Goal: Information Seeking & Learning: Learn about a topic

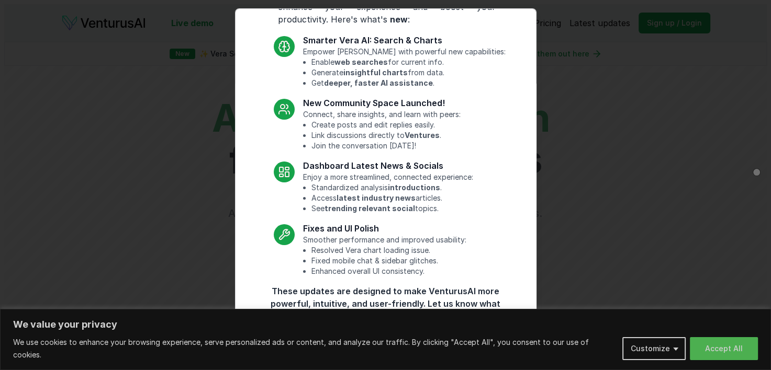
scroll to position [65, 0]
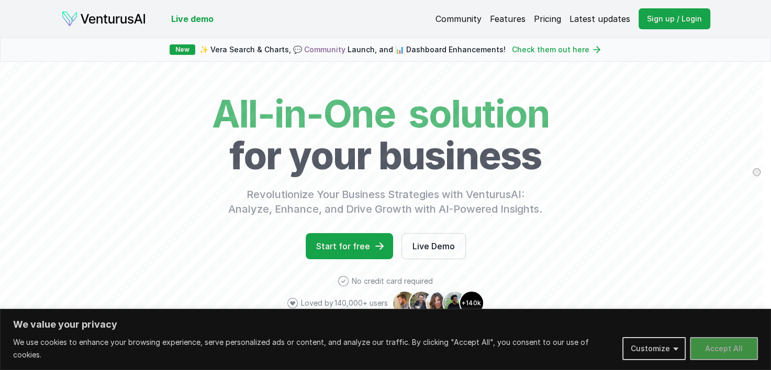
click at [715, 351] on button "Accept All" at bounding box center [724, 348] width 68 height 23
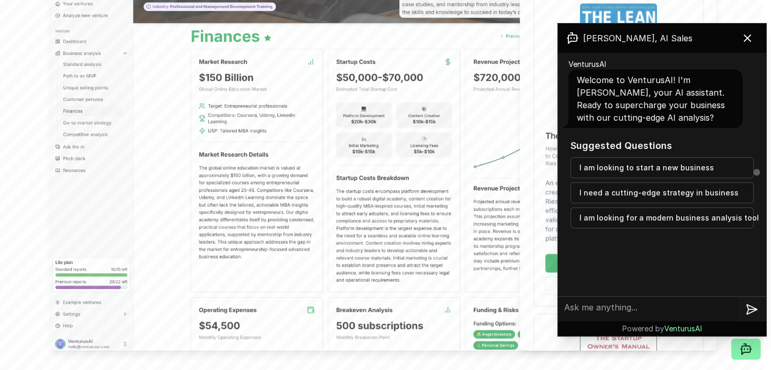
scroll to position [437, 0]
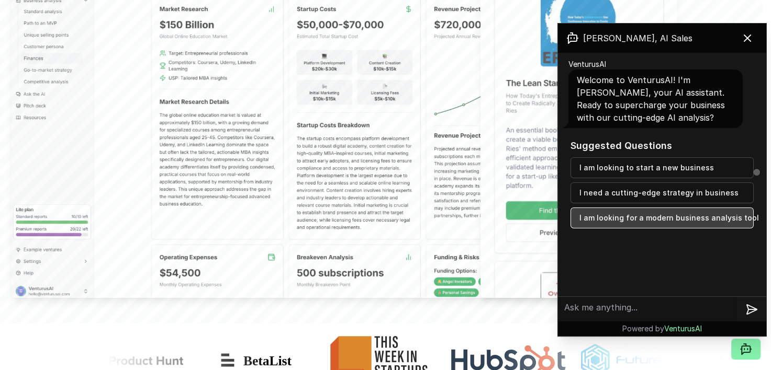
click at [635, 221] on button "I am looking for a modern business analysis tool" at bounding box center [661, 218] width 183 height 21
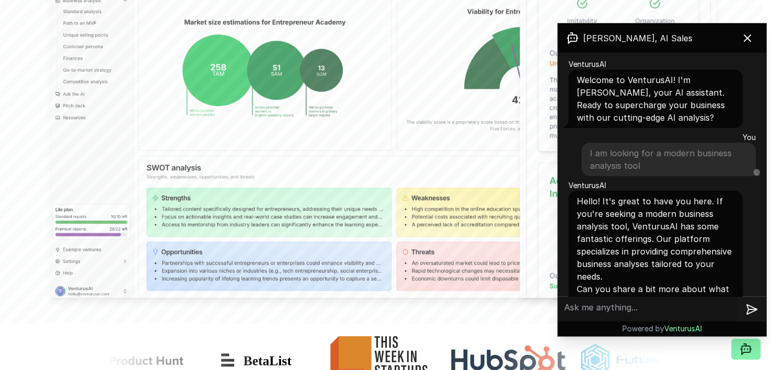
scroll to position [59, 0]
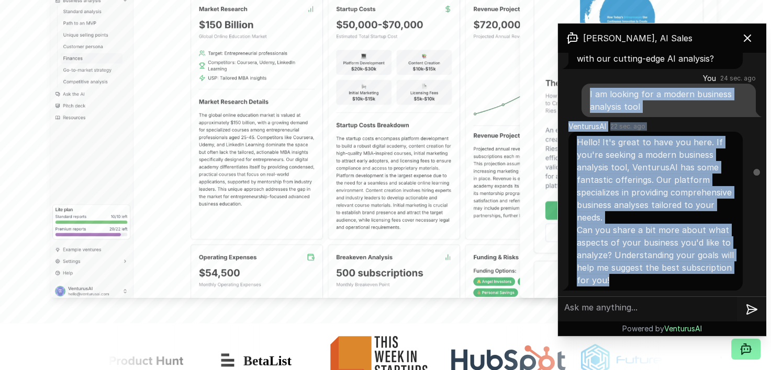
drag, startPoint x: 582, startPoint y: 90, endPoint x: 684, endPoint y: 291, distance: 225.3
click at [684, 291] on div "VenturusAI Welcome to VenturusAI! I'm [PERSON_NAME], your AI assistant. Ready t…" at bounding box center [662, 145] width 208 height 303
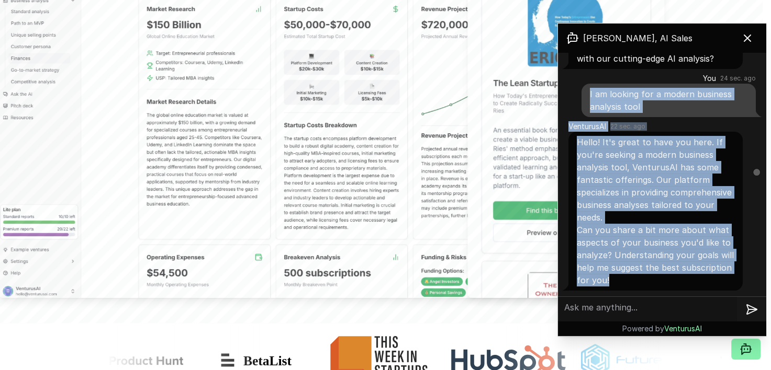
copy div "I am looking for a modern business analysis tool VenturusAI 22 sec. ago Hello! …"
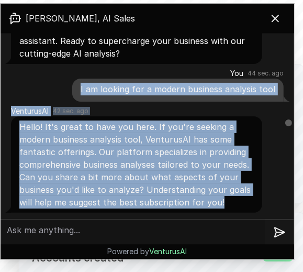
scroll to position [0, 0]
